Goal: Task Accomplishment & Management: Use online tool/utility

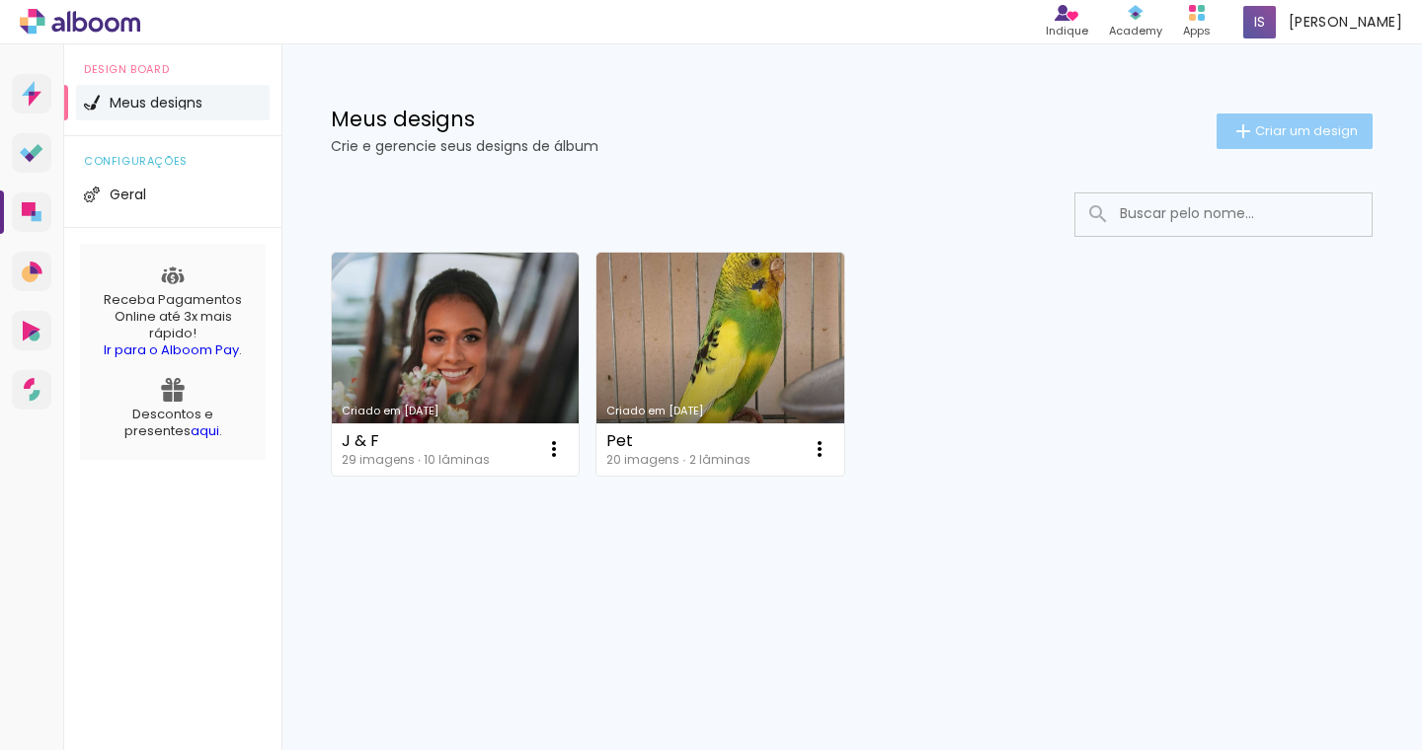
click at [1294, 127] on span "Criar um design" at bounding box center [1306, 130] width 103 height 13
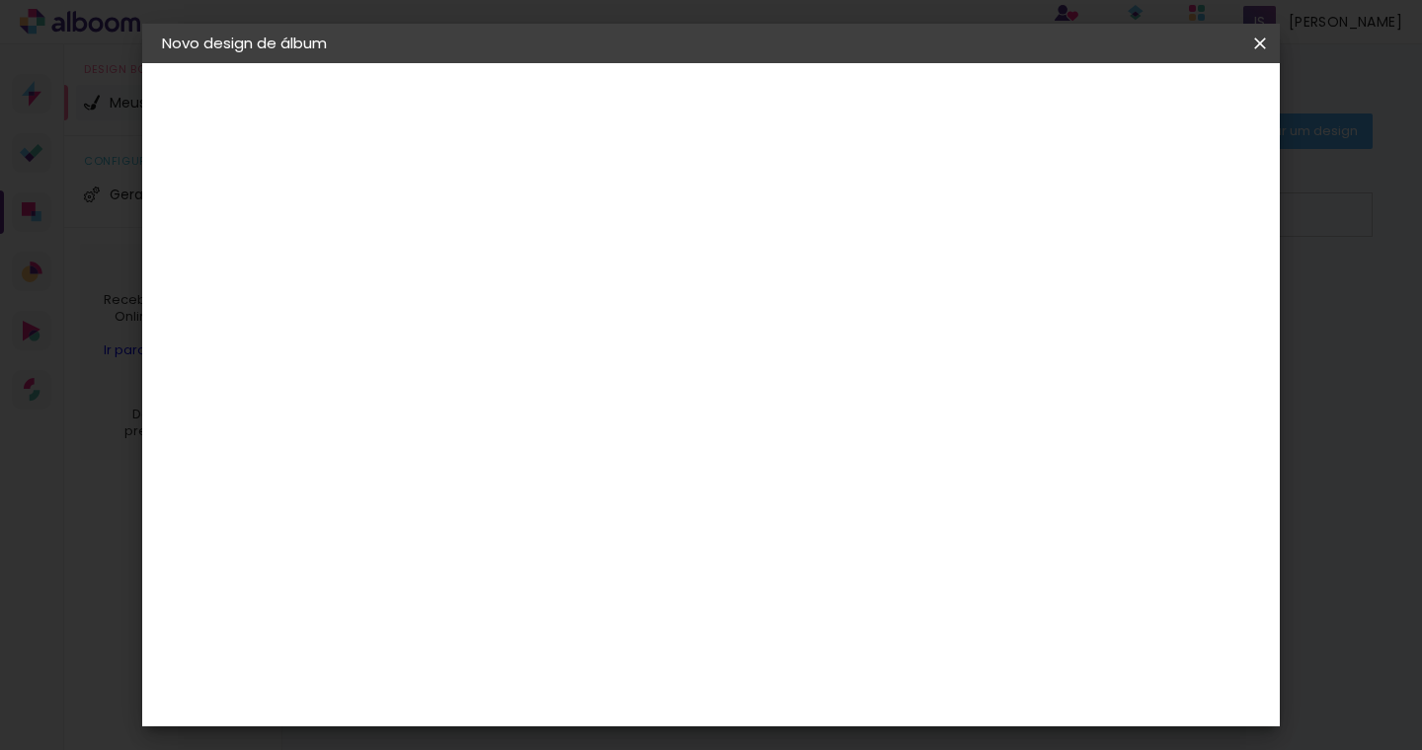
click at [485, 270] on input at bounding box center [485, 265] width 0 height 31
type input "D & S"
click at [0, 0] on slot "Avançar" at bounding box center [0, 0] width 0 height 0
click at [0, 0] on slot "Tamanho Livre" at bounding box center [0, 0] width 0 height 0
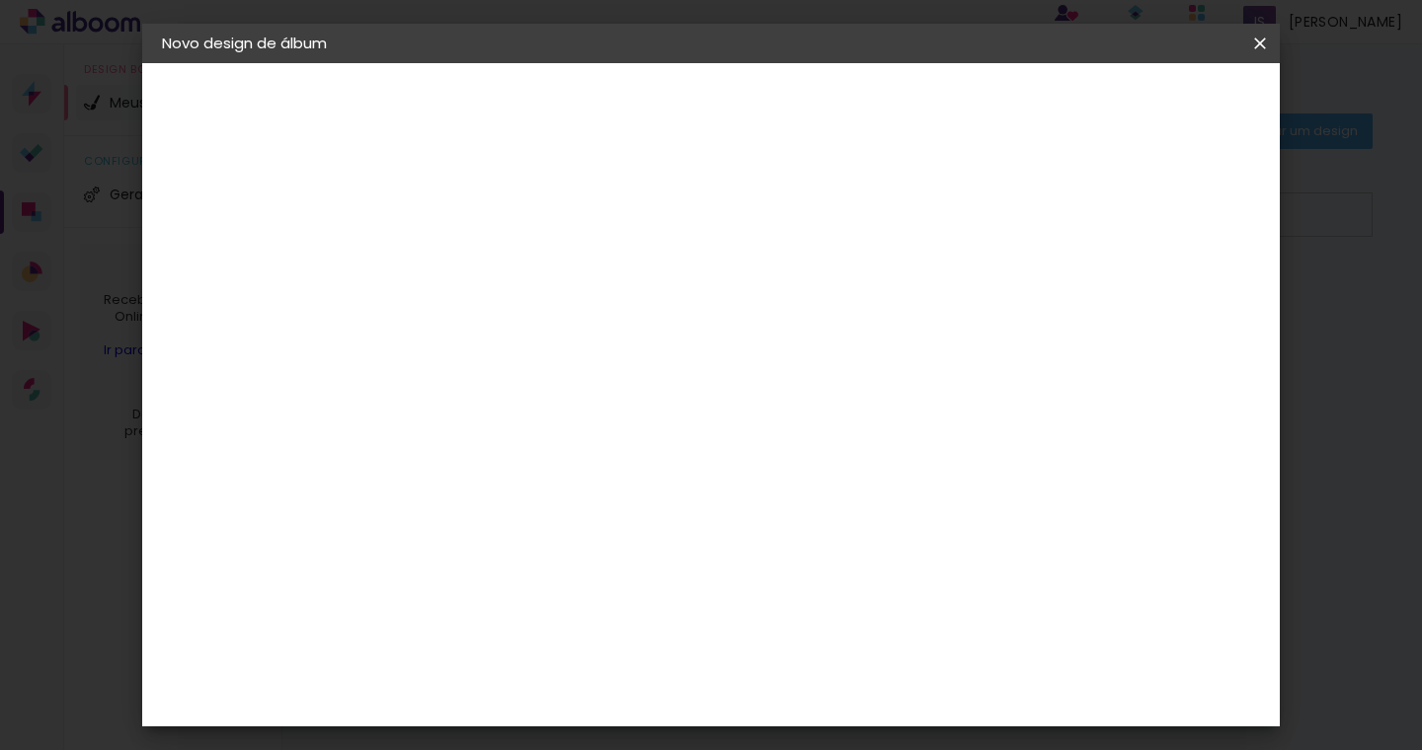
click at [532, 722] on div "Fotolab Álbuns" at bounding box center [502, 738] width 60 height 32
click at [0, 0] on slot "Avançar" at bounding box center [0, 0] width 0 height 0
click at [618, 649] on span "30 × 30" at bounding box center [572, 675] width 92 height 52
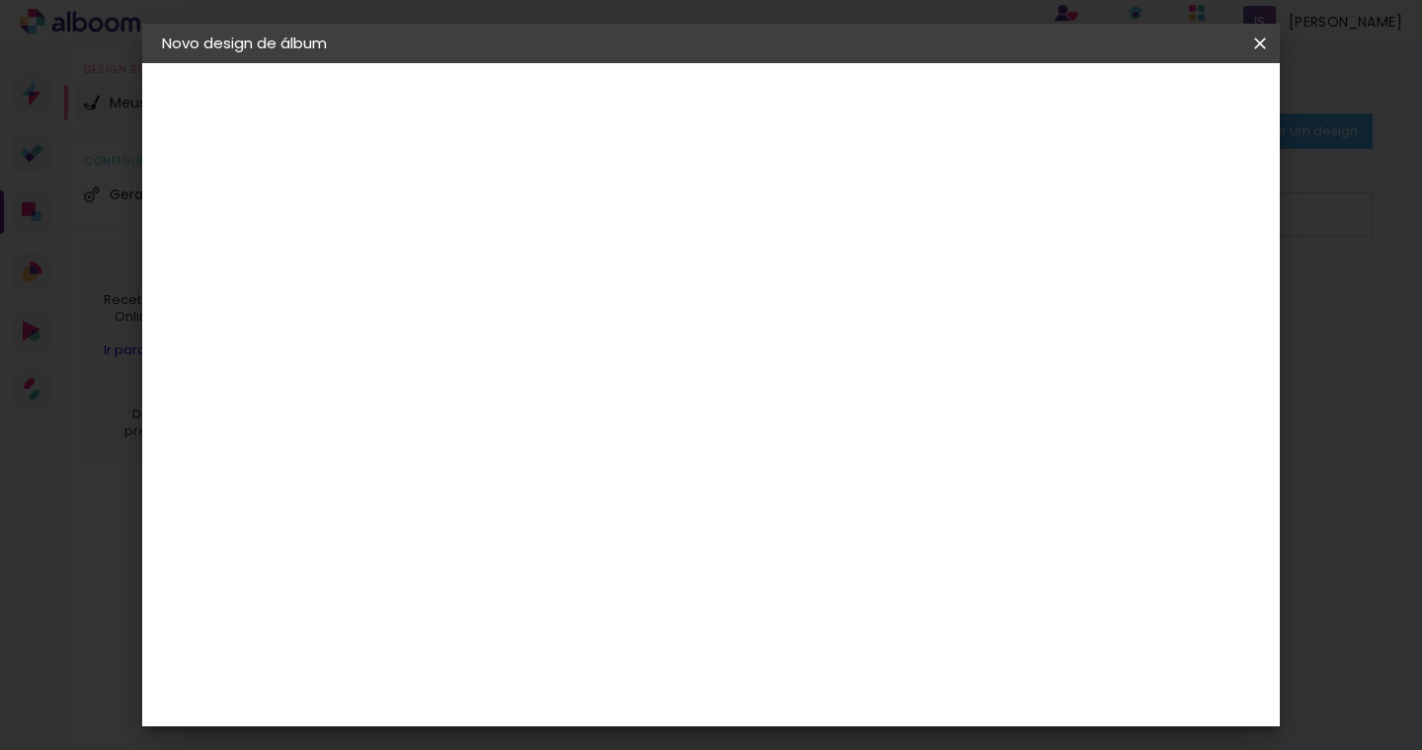
click at [0, 0] on slot "Avançar" at bounding box center [0, 0] width 0 height 0
click at [1151, 110] on span "Iniciar design" at bounding box center [1106, 105] width 90 height 14
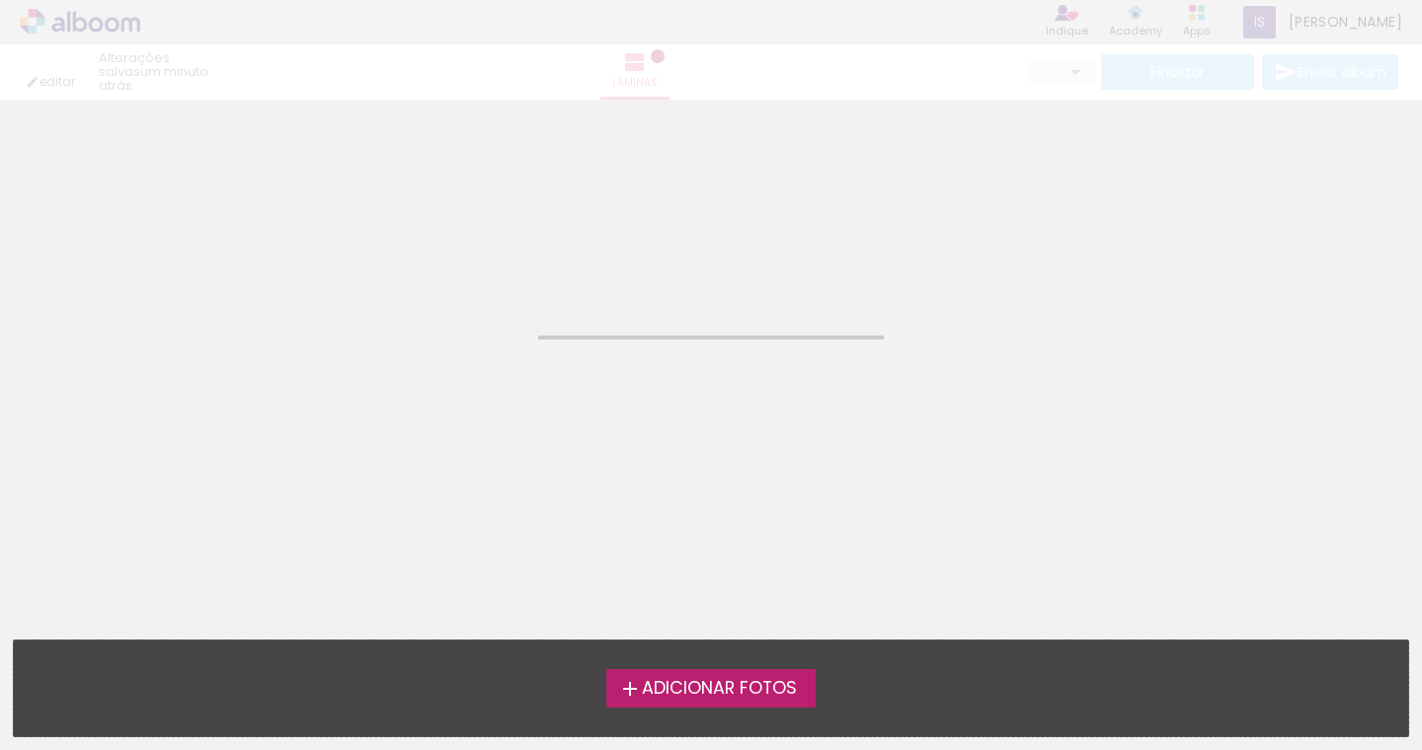
click at [729, 680] on span "Adicionar Fotos" at bounding box center [719, 689] width 155 height 18
click at [0, 0] on input "file" at bounding box center [0, 0] width 0 height 0
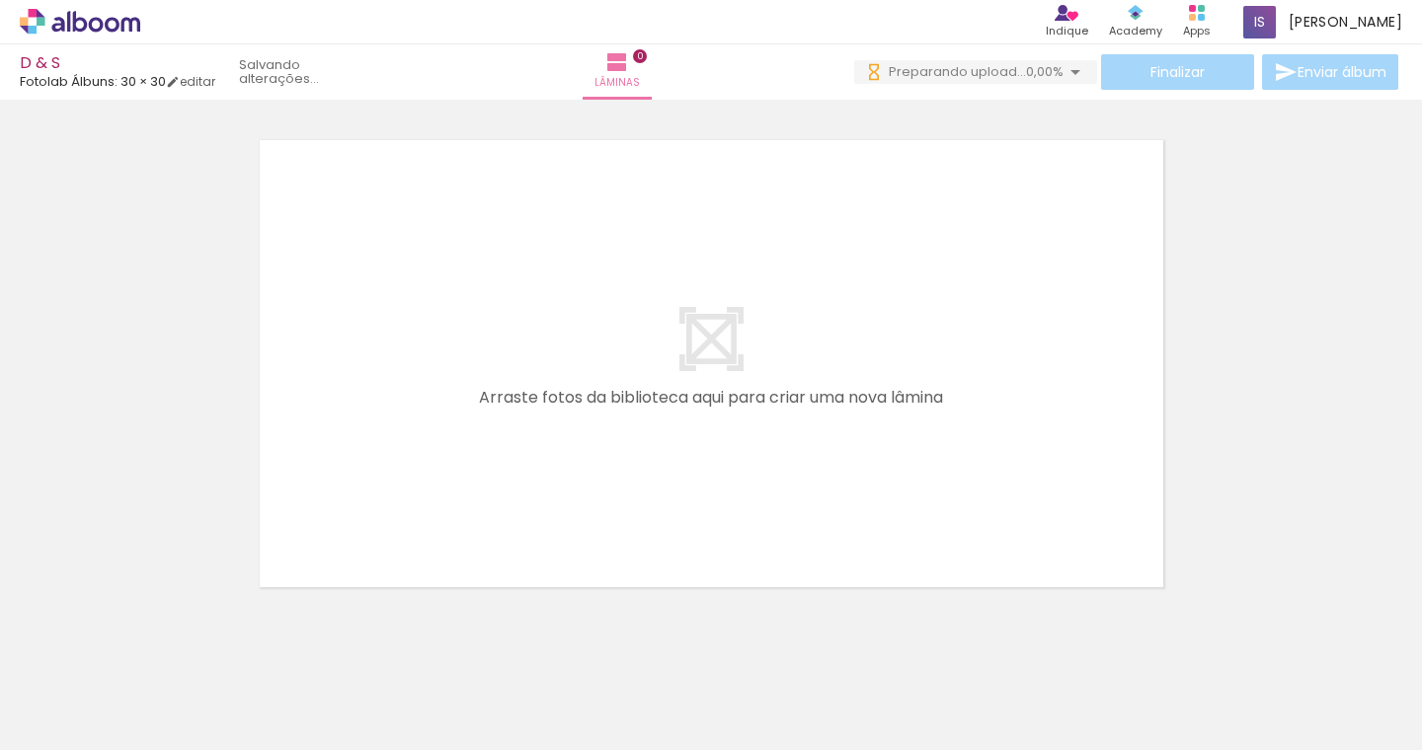
drag, startPoint x: 200, startPoint y: 697, endPoint x: 394, endPoint y: 449, distance: 314.4
click at [390, 447] on quentale-workspace at bounding box center [711, 375] width 1422 height 750
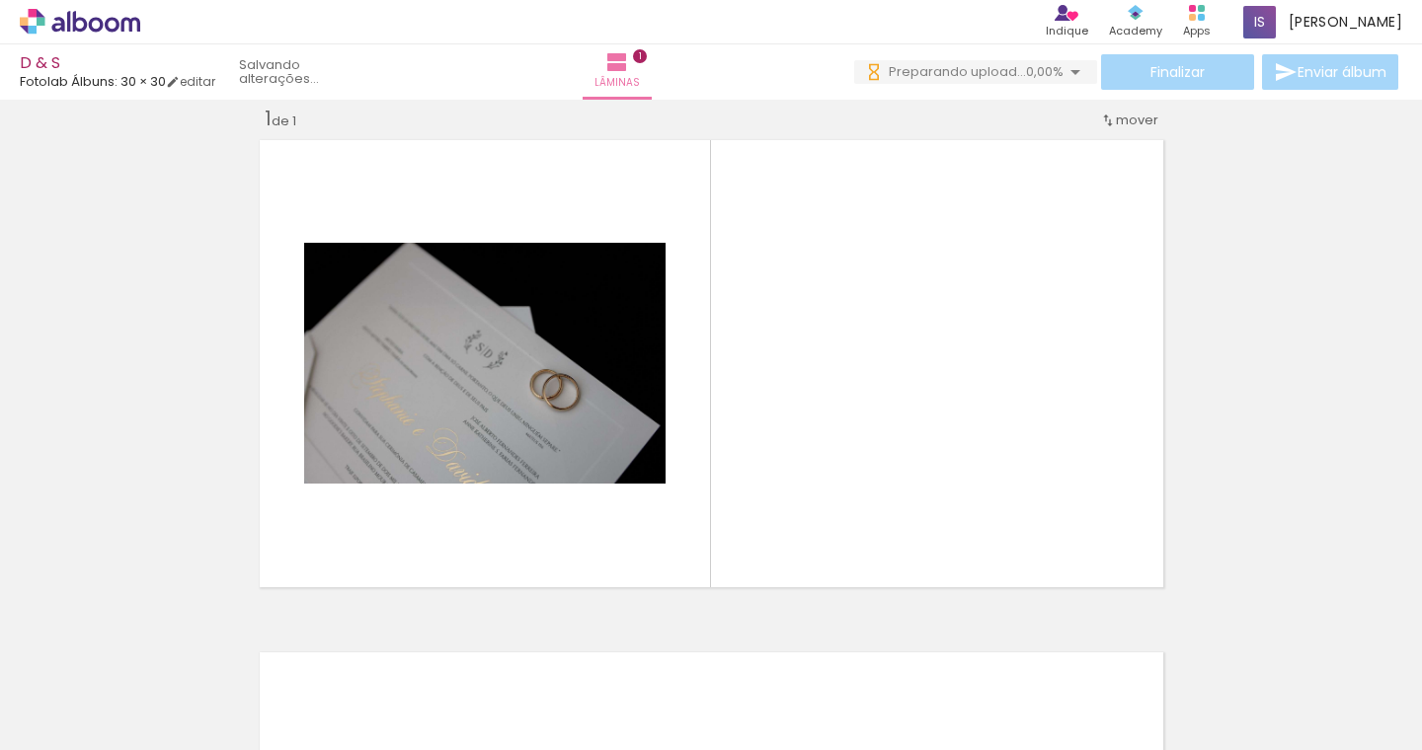
scroll to position [25, 0]
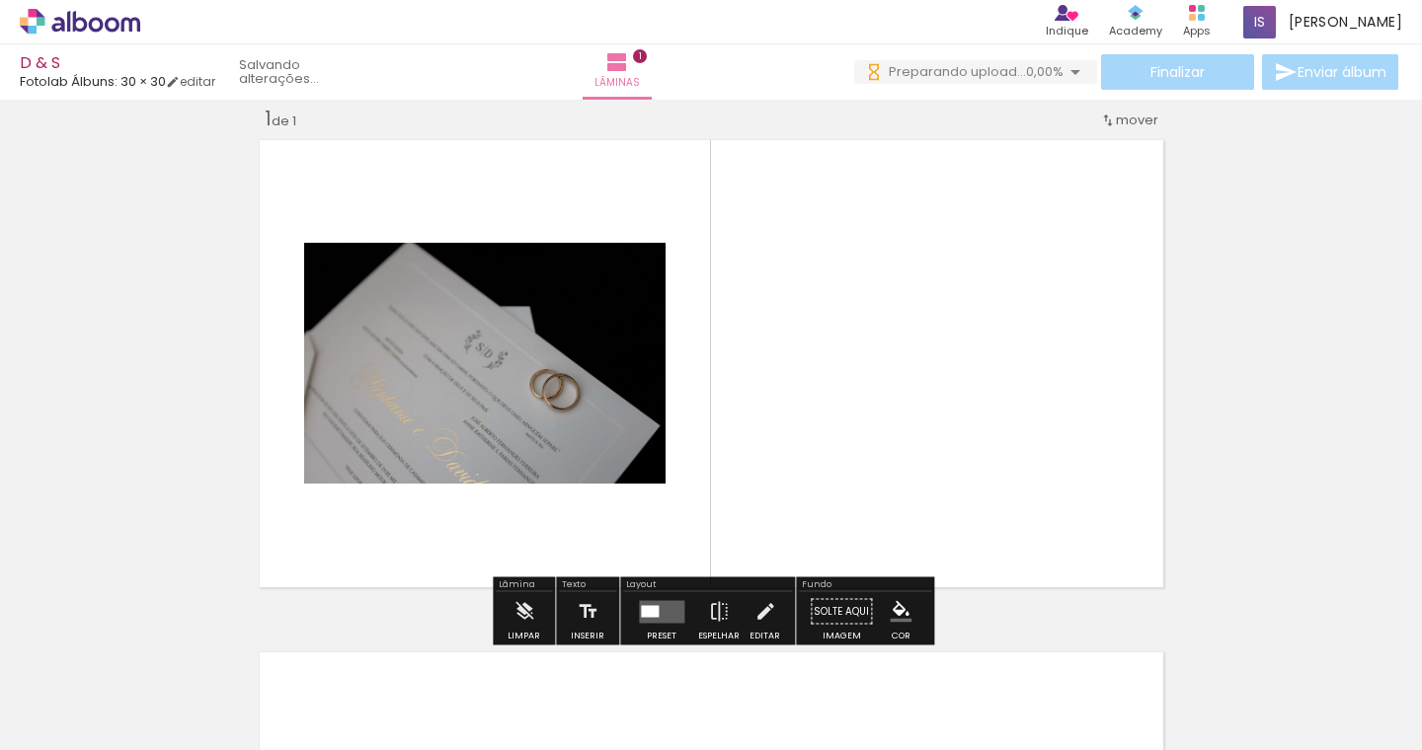
click at [397, 453] on quentale-photo at bounding box center [484, 363] width 361 height 241
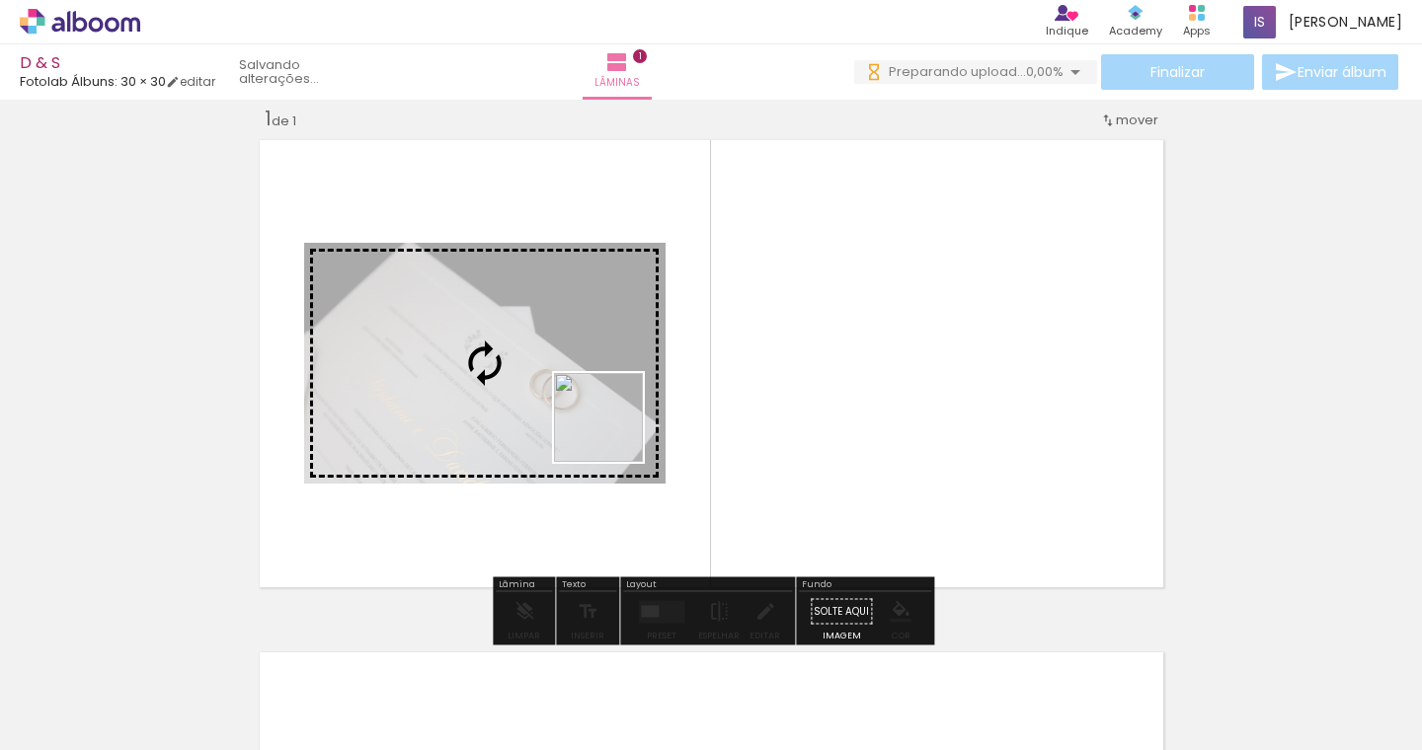
drag, startPoint x: 542, startPoint y: 673, endPoint x: 613, endPoint y: 432, distance: 251.1
click at [613, 432] on quentale-workspace at bounding box center [711, 375] width 1422 height 750
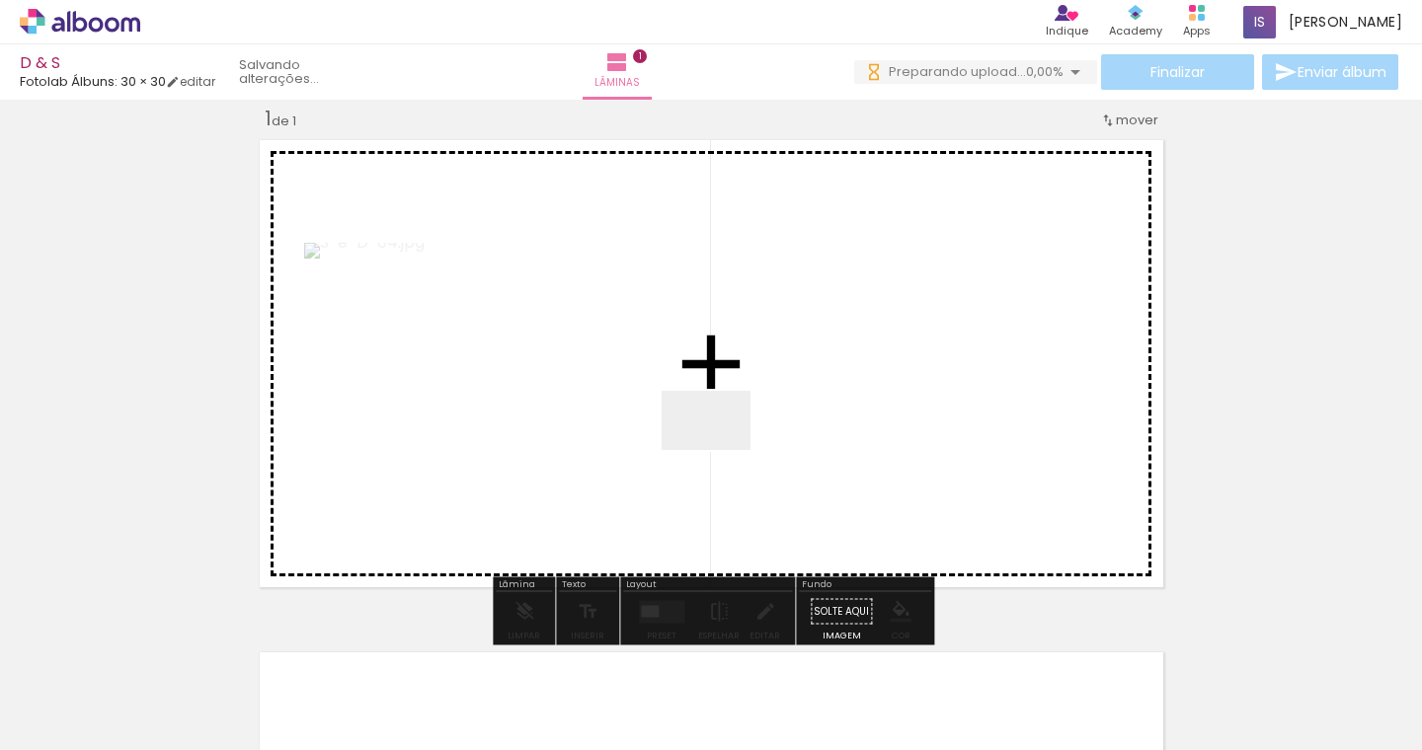
drag, startPoint x: 211, startPoint y: 683, endPoint x: 721, endPoint y: 451, distance: 559.7
click at [721, 451] on quentale-workspace at bounding box center [711, 375] width 1422 height 750
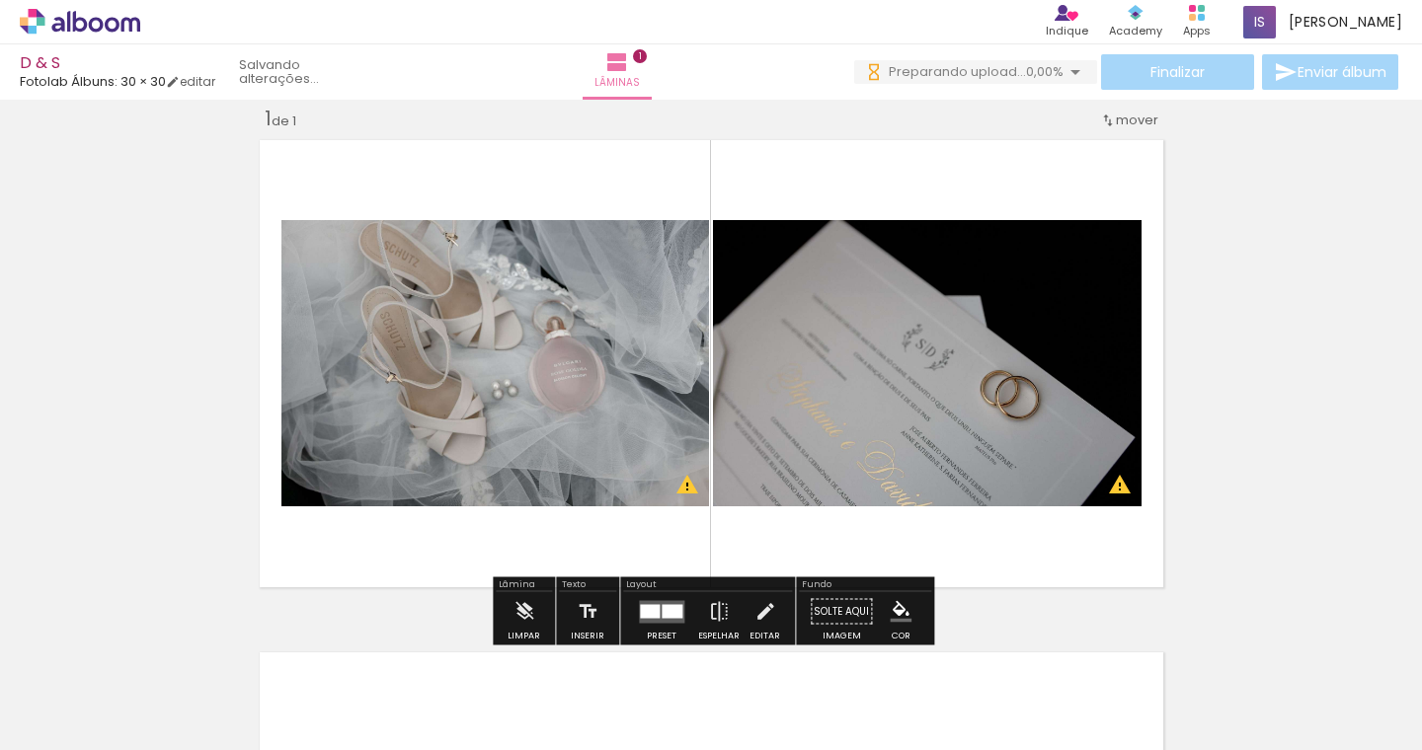
click at [1268, 403] on div "Inserir lâmina 1 de 1 O Designbox precisará aumentar a sua imagem em 163% para …" at bounding box center [711, 595] width 1422 height 1026
